Goal: Subscribe to service/newsletter

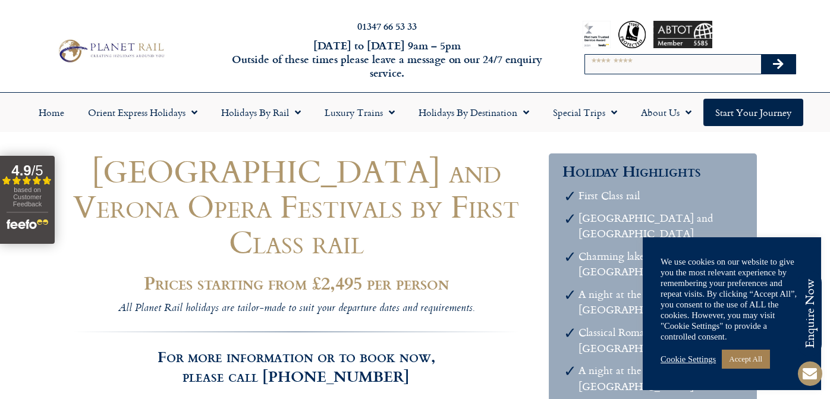
click at [693, 362] on link "Cookie Settings" at bounding box center [688, 359] width 55 height 11
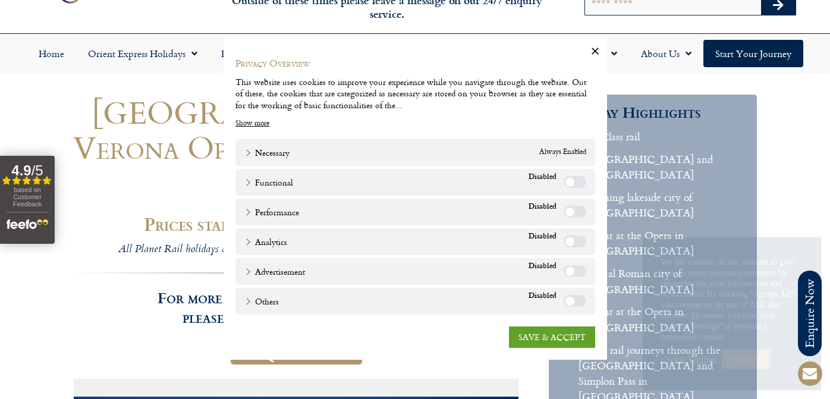
scroll to position [119, 0]
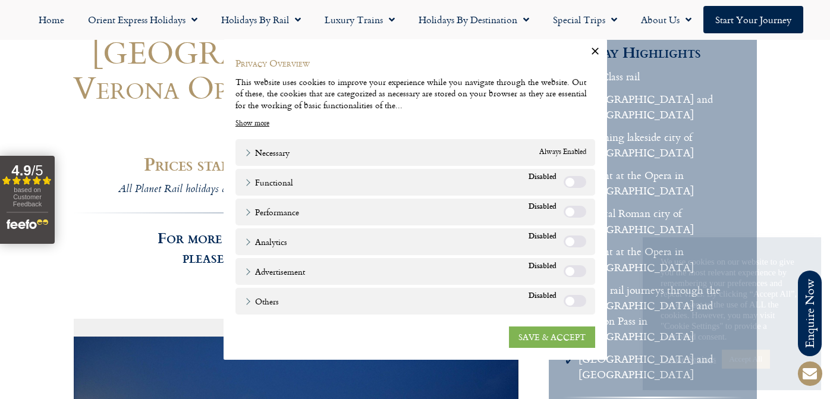
click at [536, 334] on link "SAVE & ACCEPT" at bounding box center [552, 336] width 86 height 21
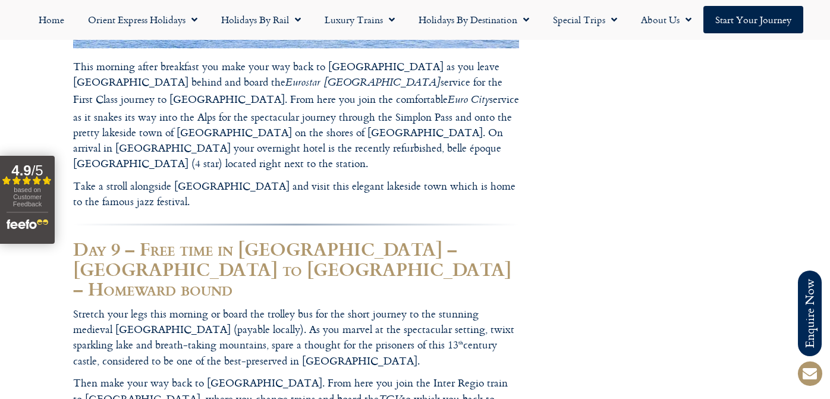
scroll to position [4341, 0]
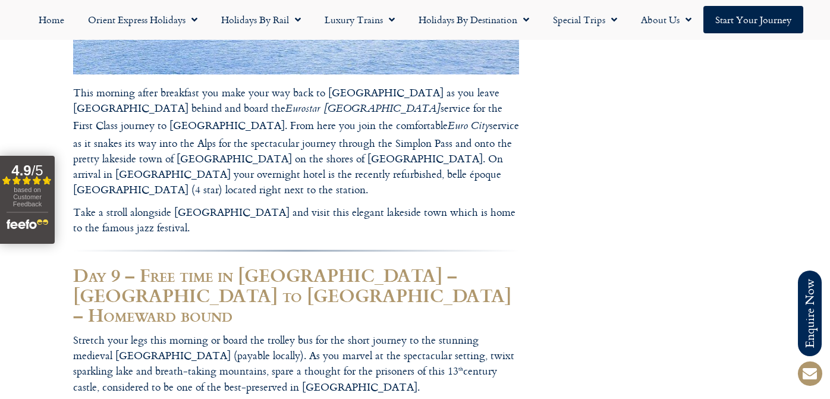
type input "*"
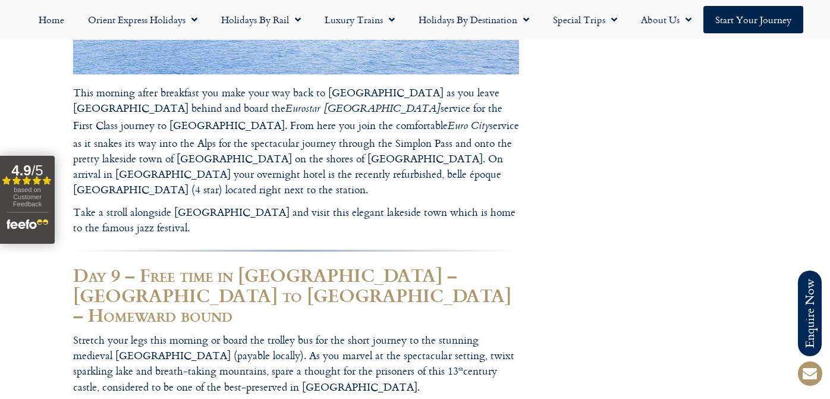
scroll to position [0, 0]
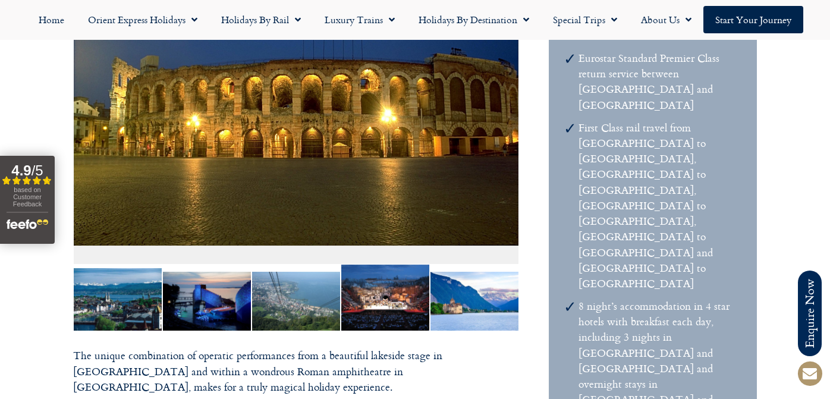
scroll to position [475, 0]
